Goal: Task Accomplishment & Management: Use online tool/utility

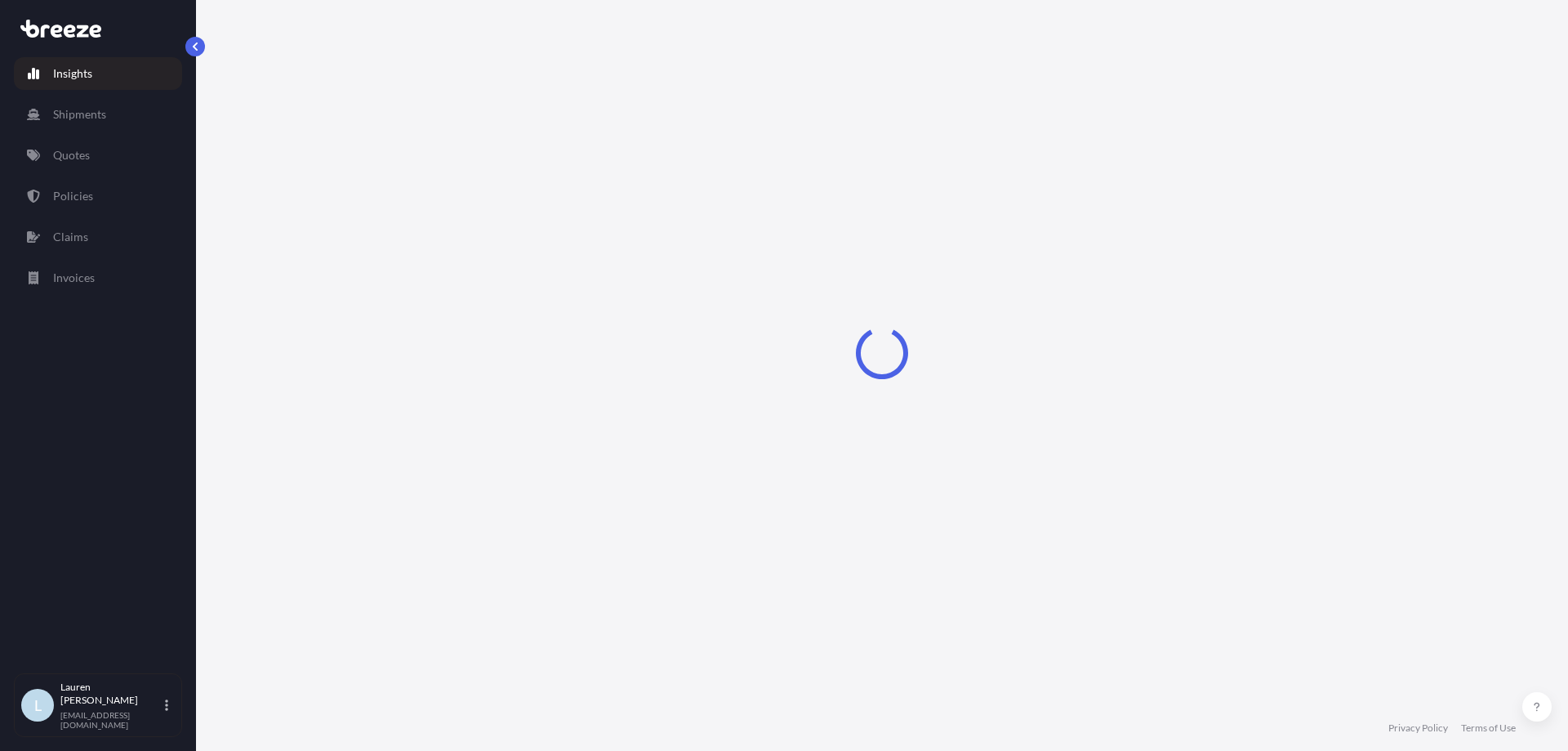
select select "2025"
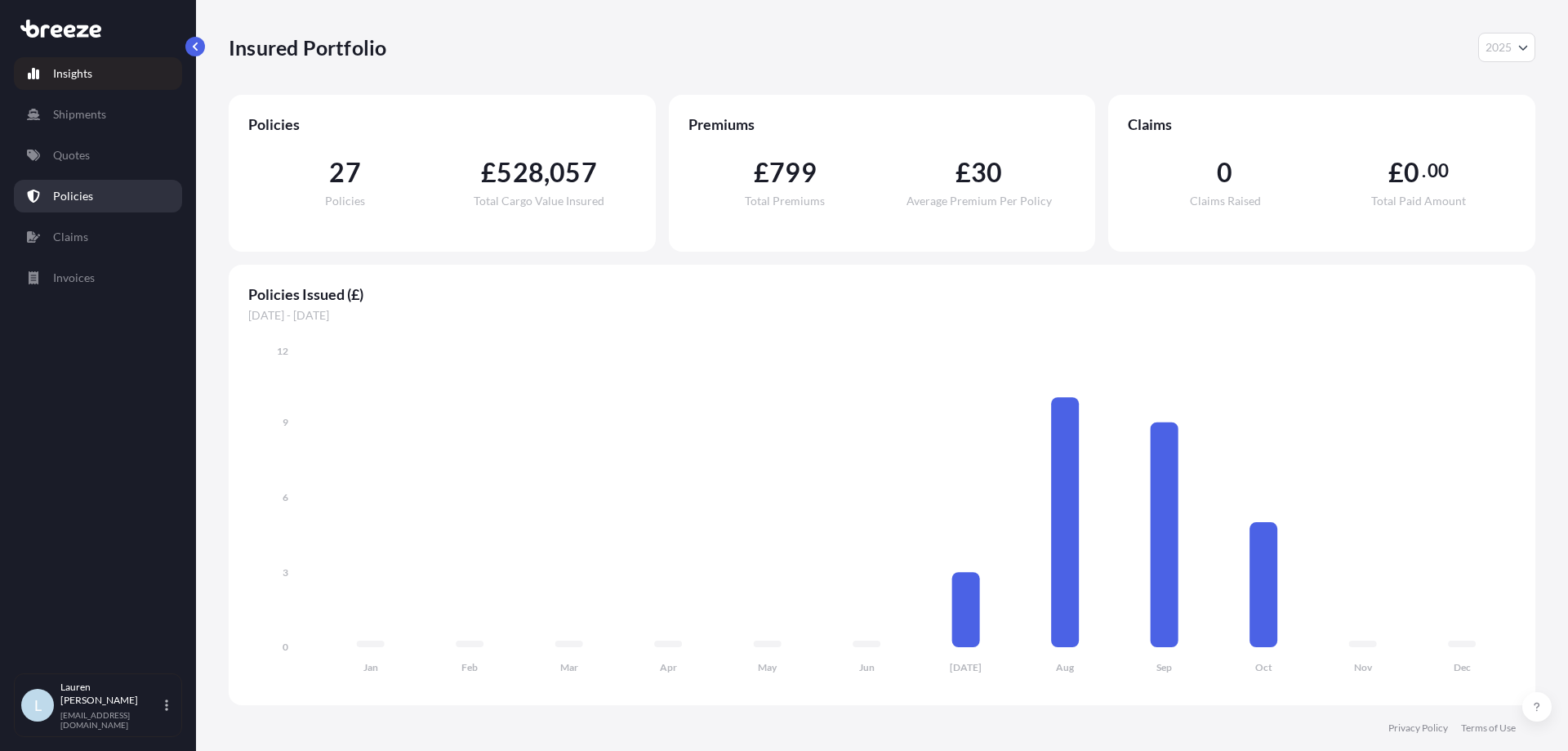
click at [111, 193] on link "Policies" at bounding box center [97, 196] width 168 height 32
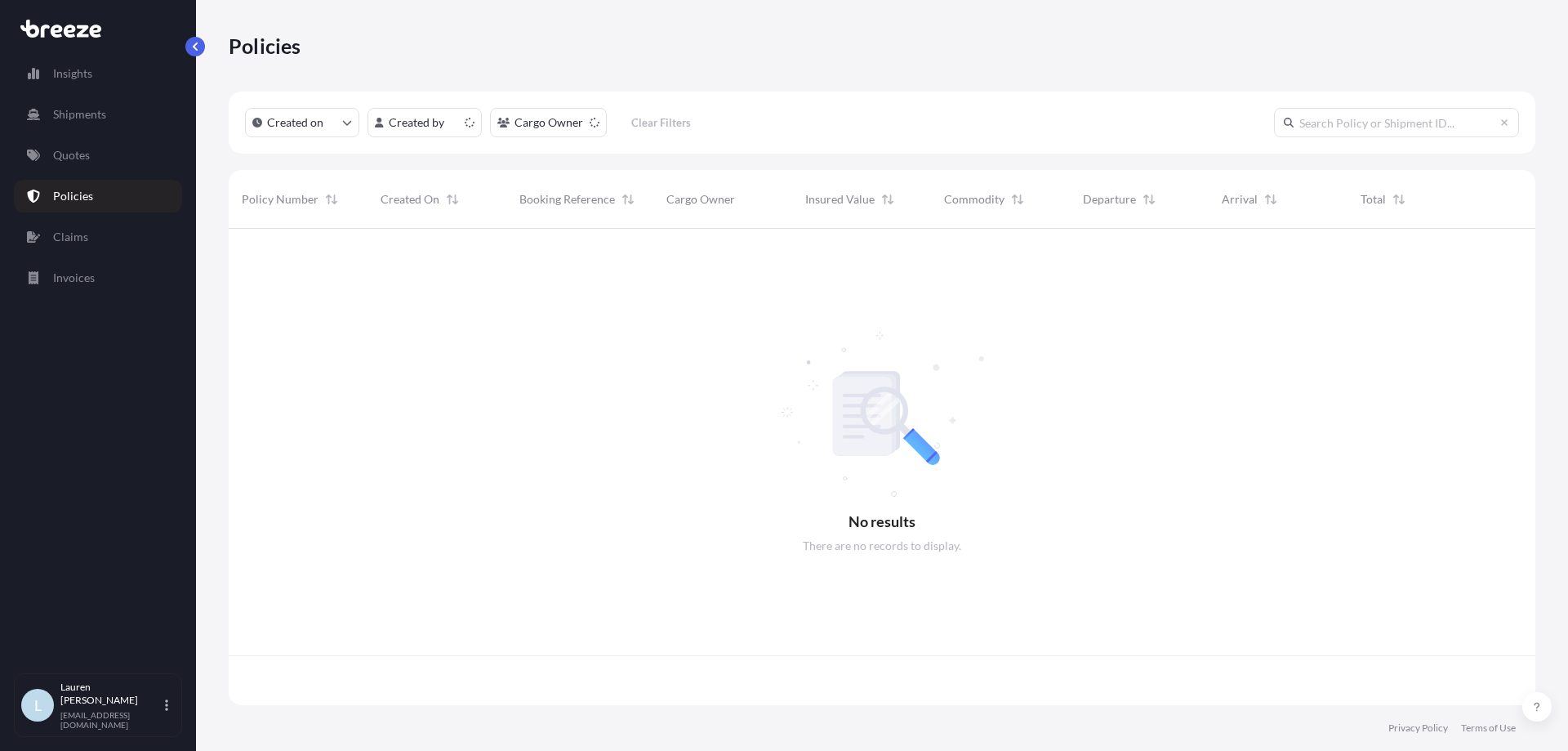
scroll to position [473, 1294]
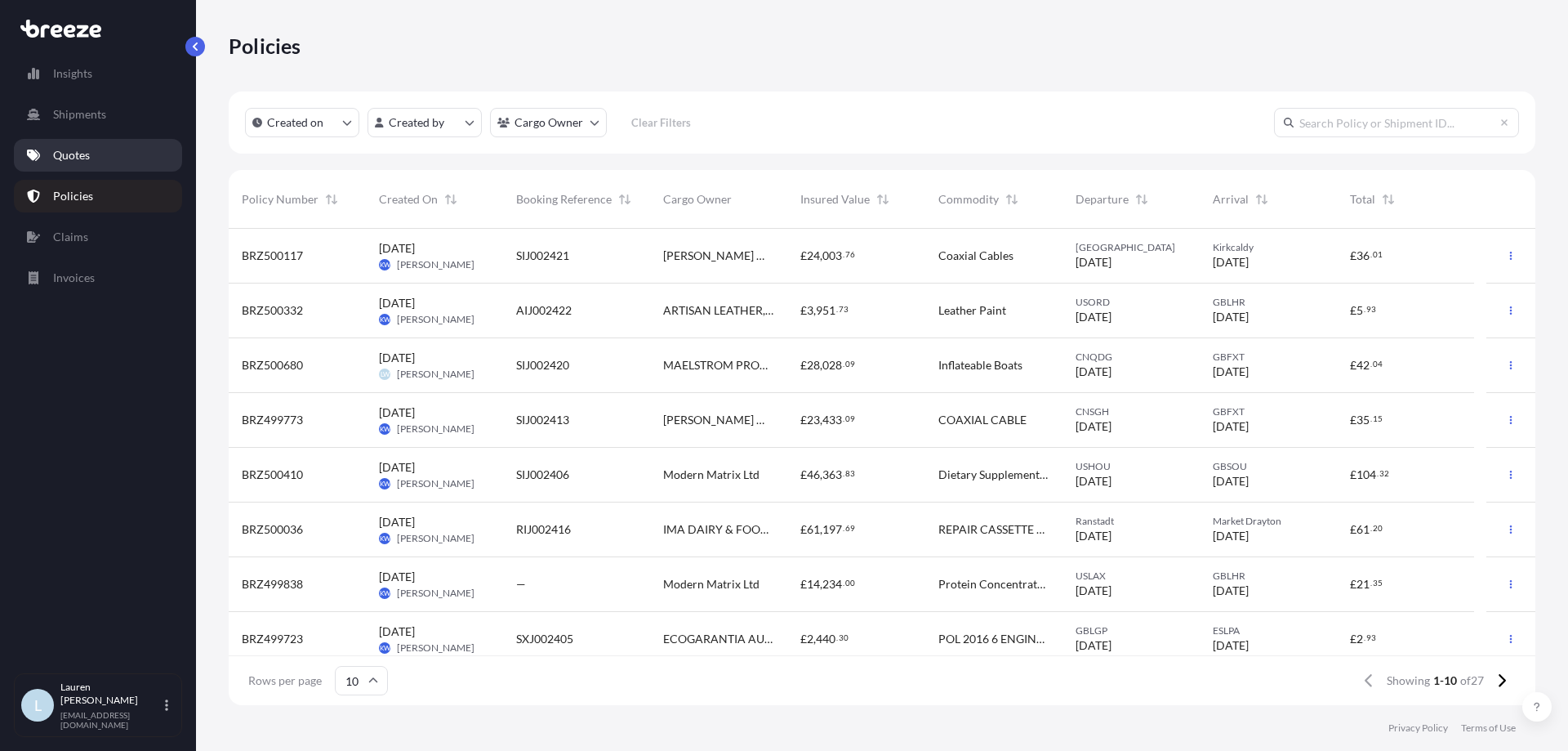
click at [113, 155] on link "Quotes" at bounding box center [97, 155] width 168 height 32
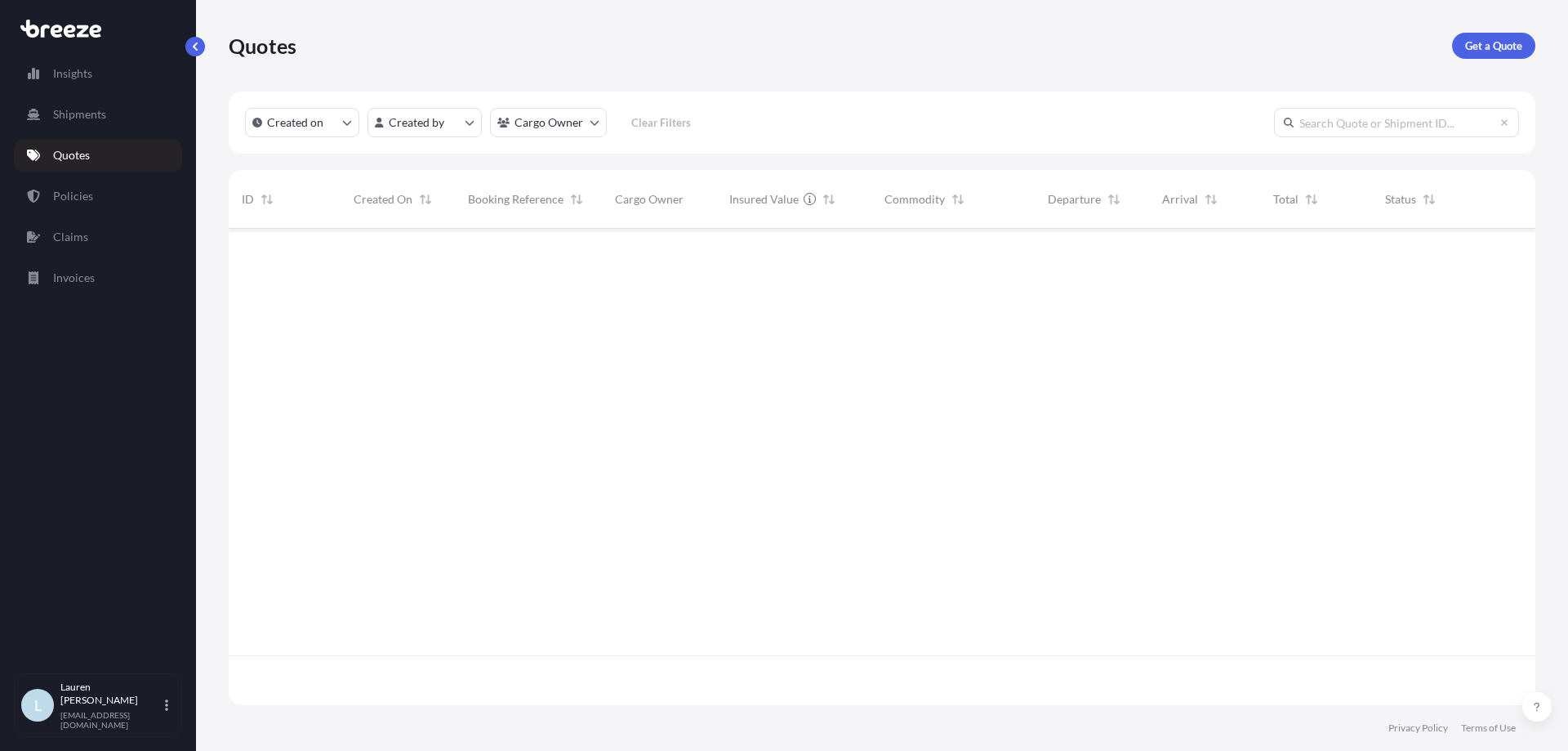
scroll to position [473, 1294]
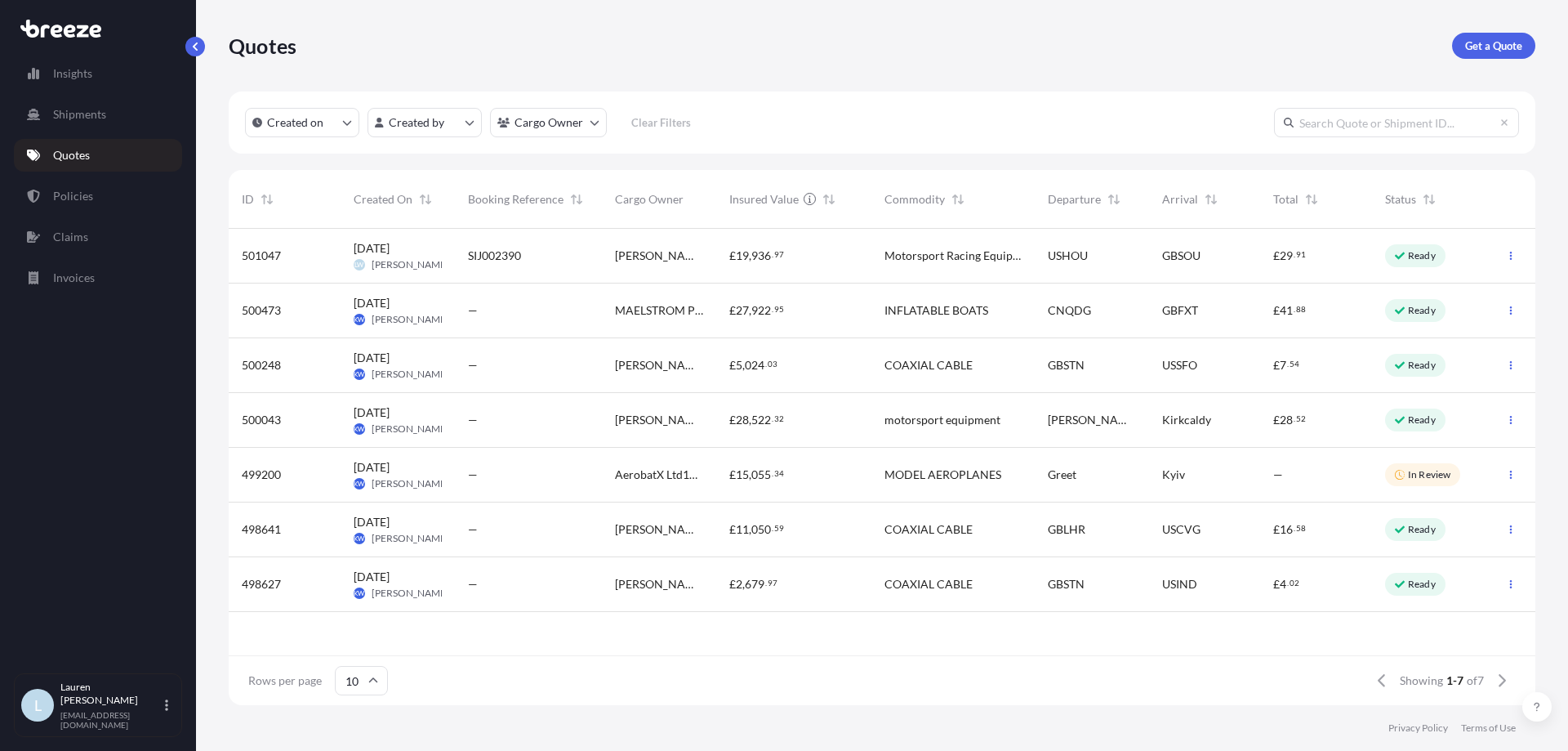
click at [814, 256] on div "£ 19 , 936 . 97" at bounding box center [793, 256] width 129 height 17
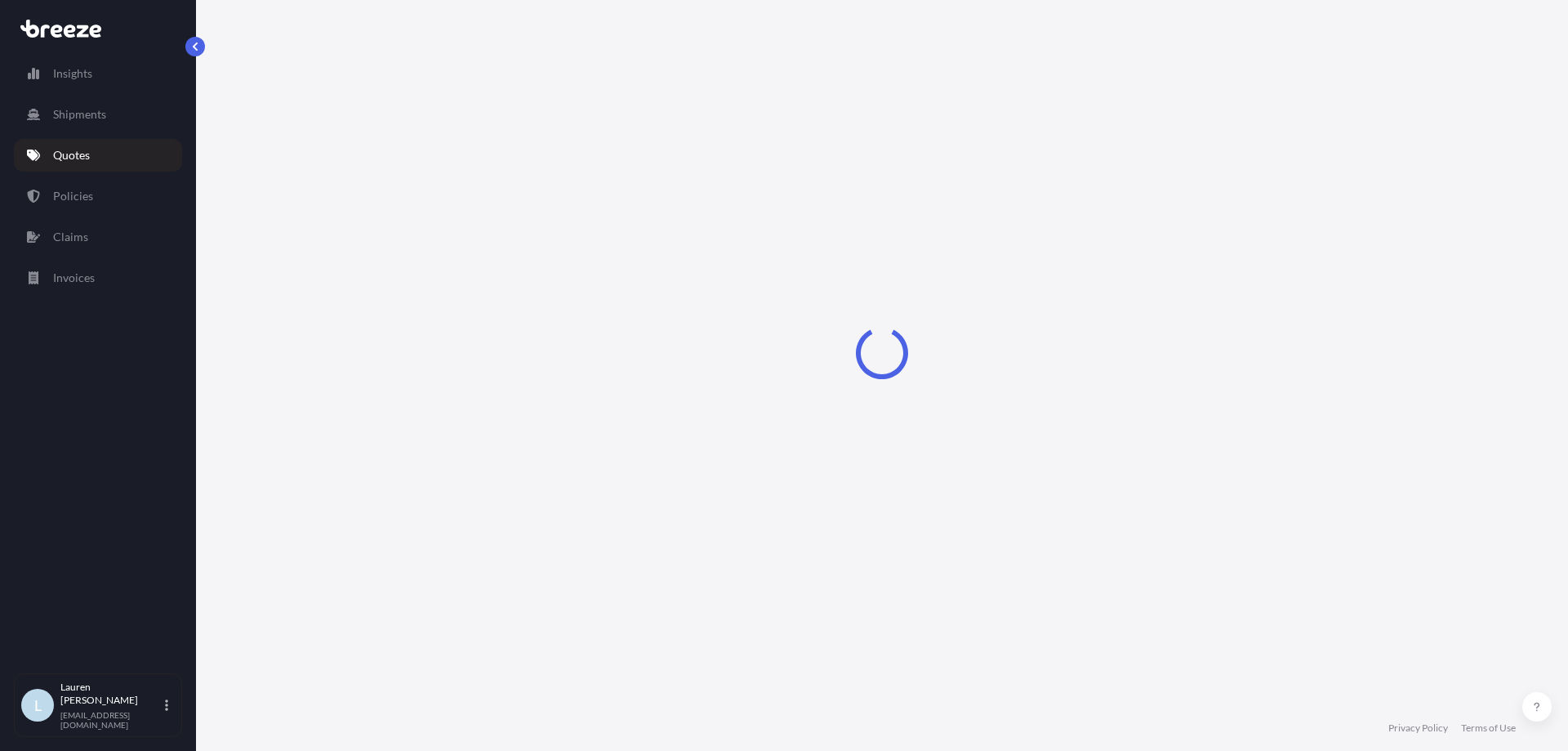
select select "Road"
select select "Sea"
select select "Road"
select select "1"
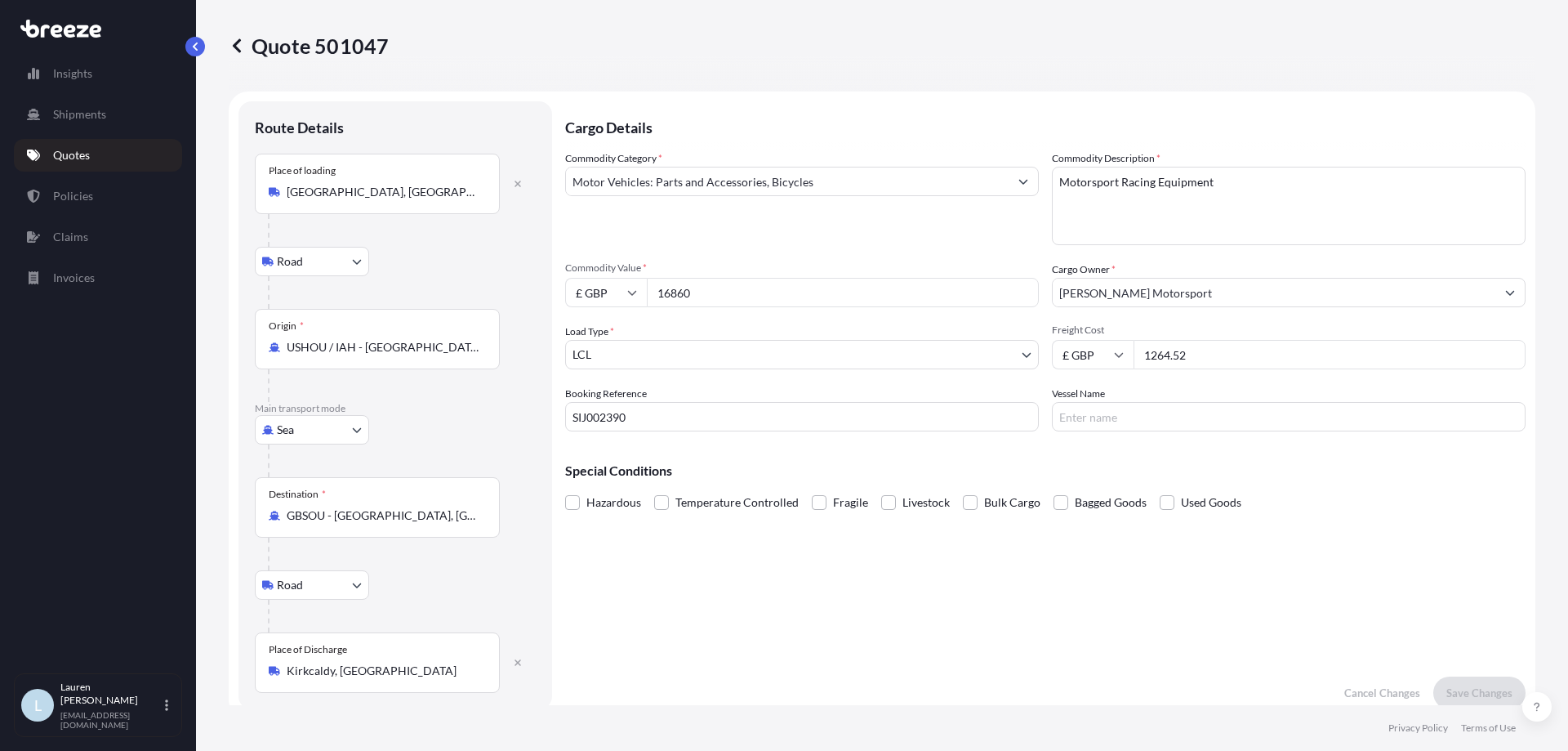
drag, startPoint x: 1198, startPoint y: 349, endPoint x: 1033, endPoint y: 353, distance: 165.0
click at [1029, 349] on div "Commodity Category * Motor Vehicles: Parts and Accessories, Bicycles Commodity …" at bounding box center [1045, 291] width 960 height 281
click at [1212, 355] on input "1264.52" at bounding box center [1330, 355] width 392 height 30
click at [951, 580] on div "Cargo Details Commodity Category * Motor Vehicles: Parts and Accessories, Bicyc…" at bounding box center [1045, 405] width 960 height 608
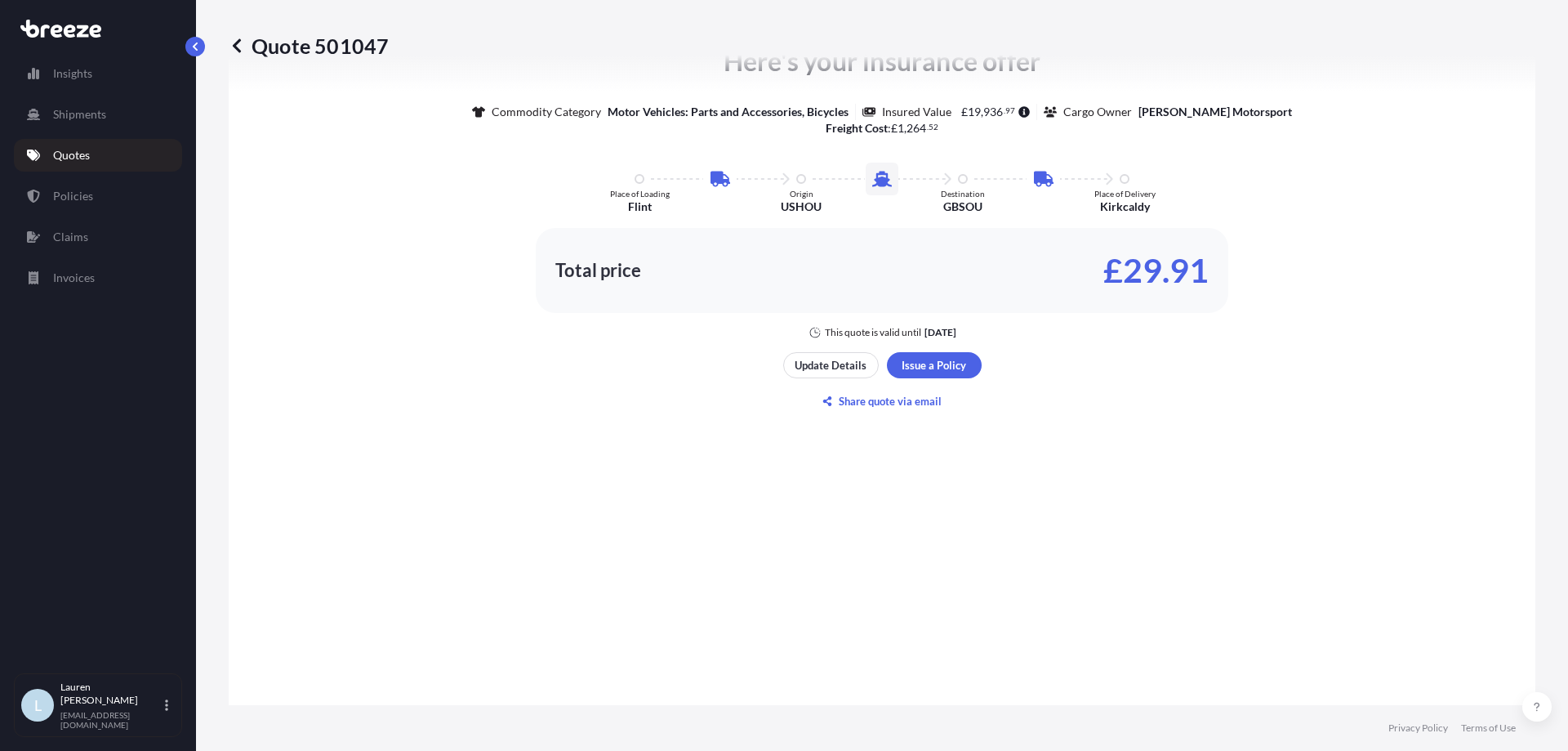
scroll to position [1146, 0]
